Goal: Transaction & Acquisition: Purchase product/service

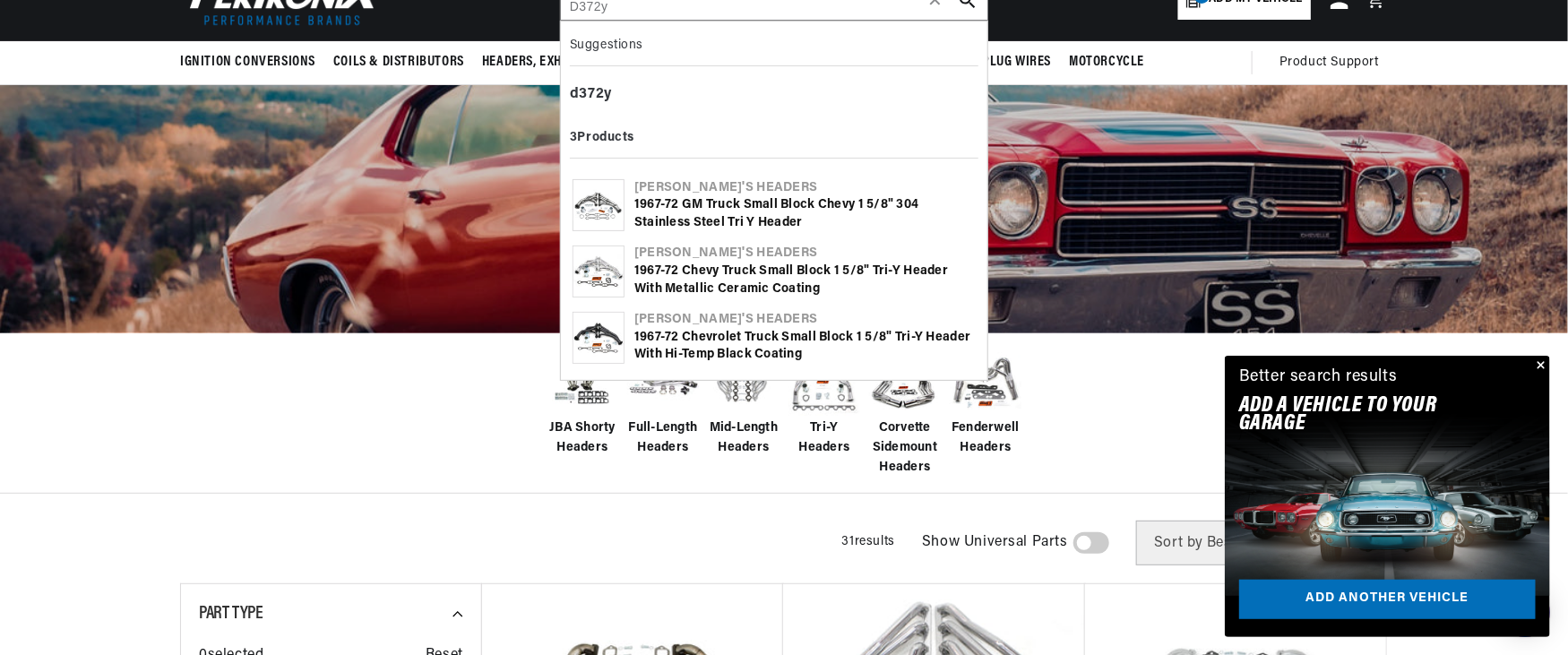
type input "D372y"
click at [705, 260] on div "[PERSON_NAME]'s Headers" at bounding box center [805, 253] width 341 height 18
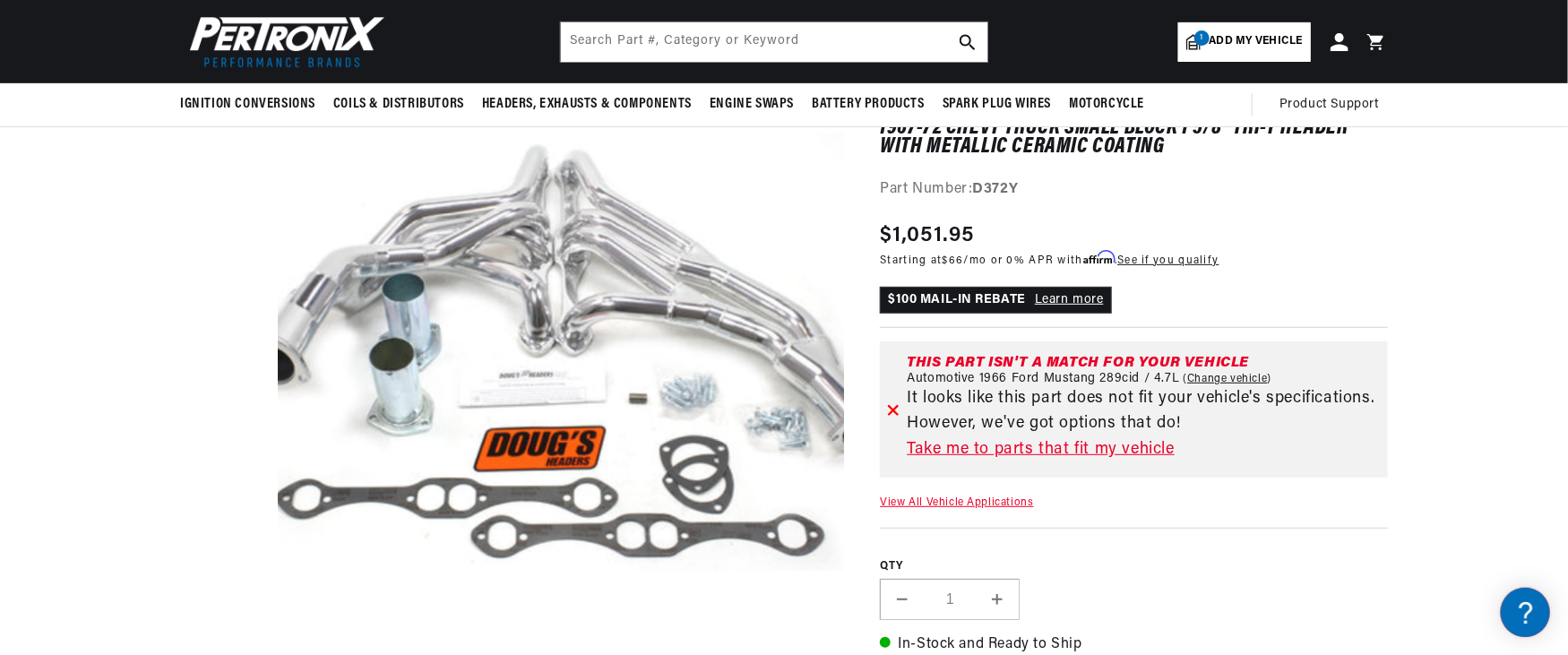
scroll to position [119, 0]
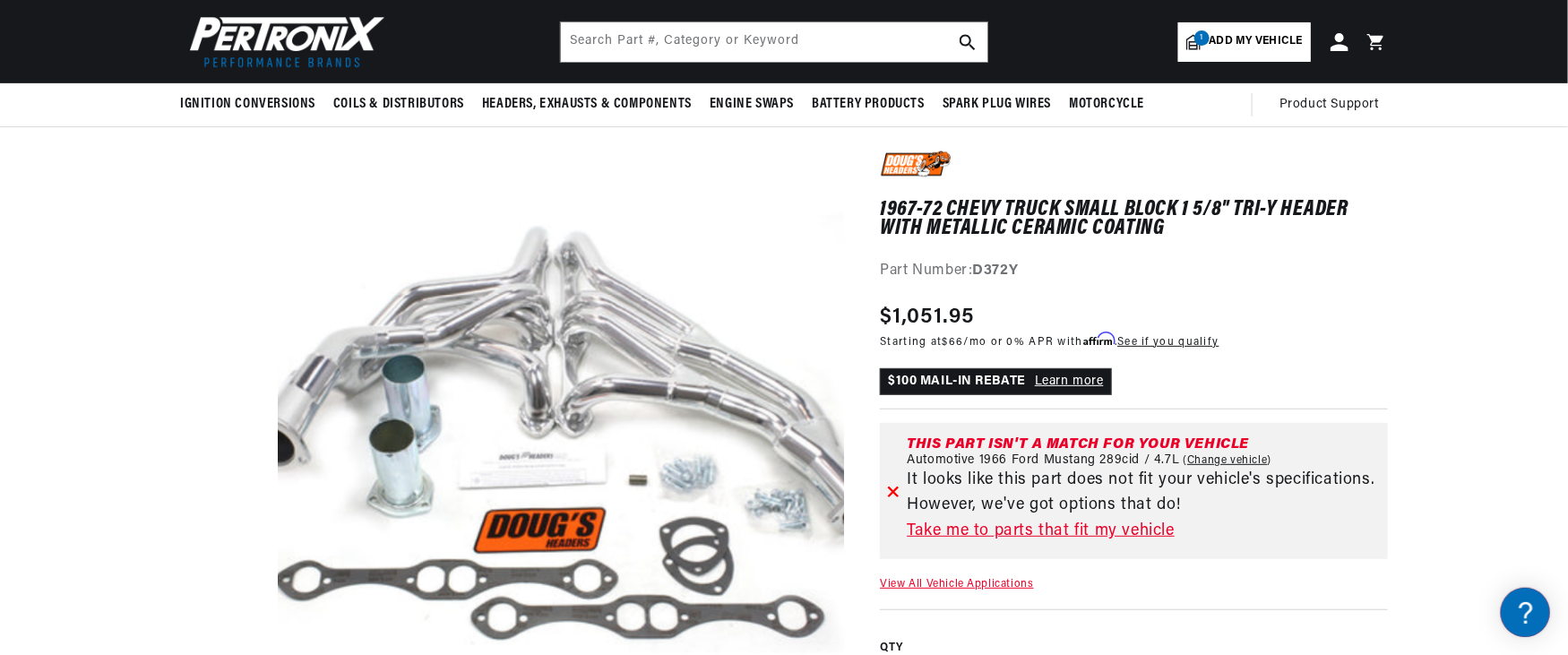
click at [1281, 51] on link "1 Add my vehicle" at bounding box center [1244, 42] width 132 height 39
select select "Year"
select select "Make"
select select "Model"
select select "Engine"
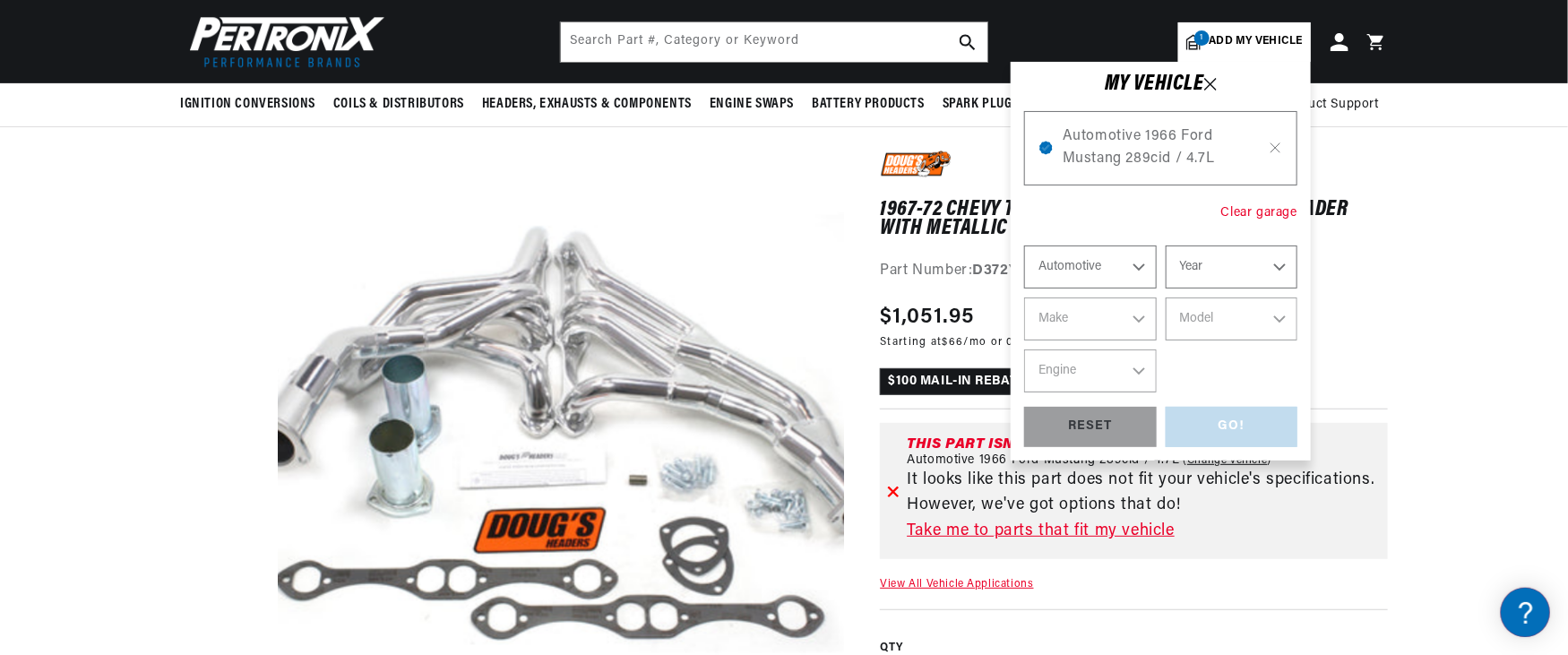
scroll to position [0, 669]
click at [1259, 210] on div "Clear garage" at bounding box center [1259, 213] width 76 height 20
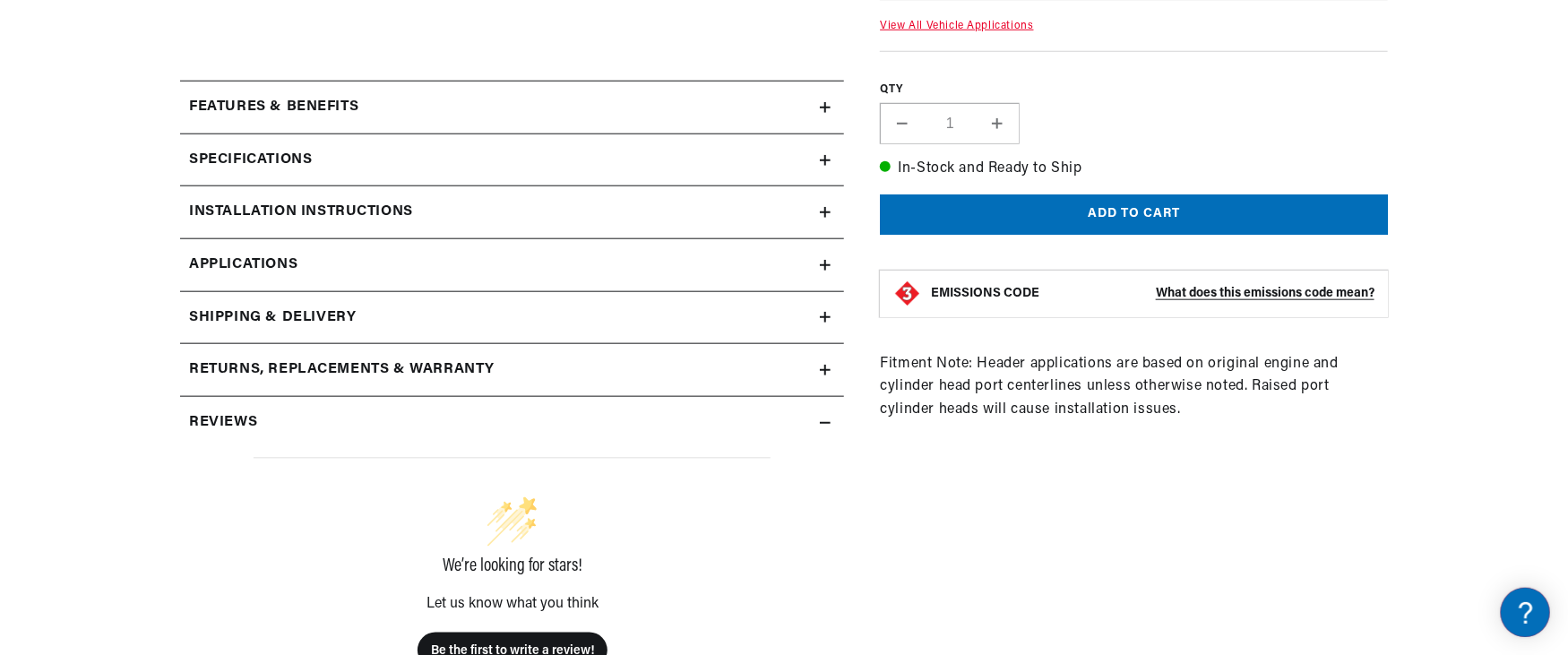
scroll to position [836, 0]
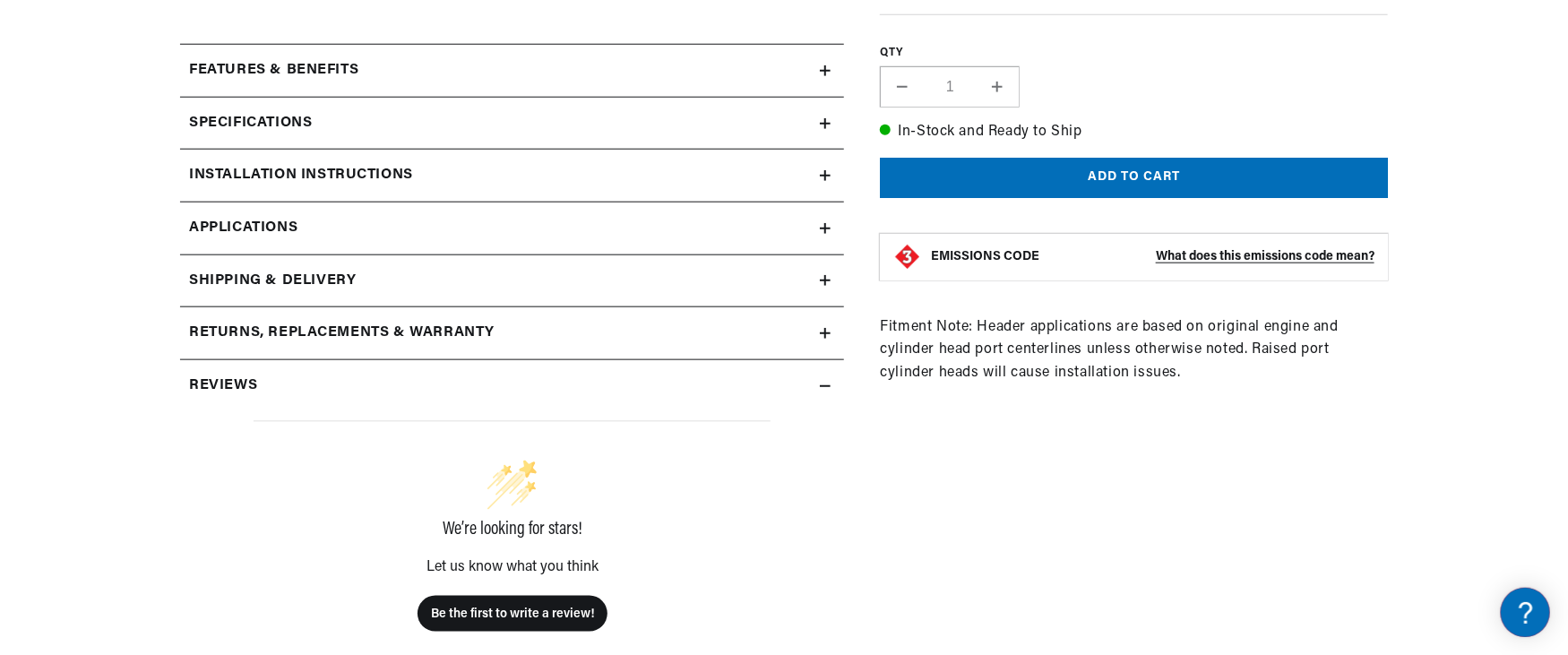
click at [279, 217] on span "Applications" at bounding box center [244, 228] width 109 height 23
